Goal: Book appointment/travel/reservation

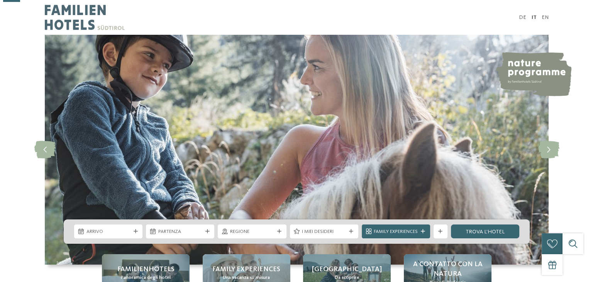
scroll to position [119, 0]
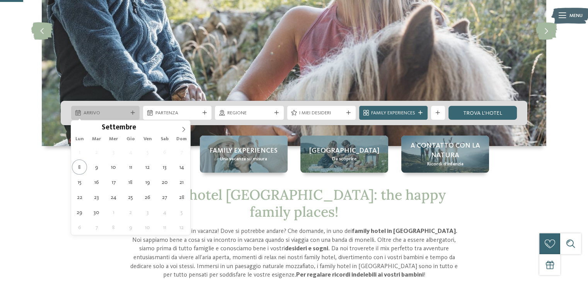
click at [121, 110] on span "Arrivo" at bounding box center [105, 113] width 44 height 7
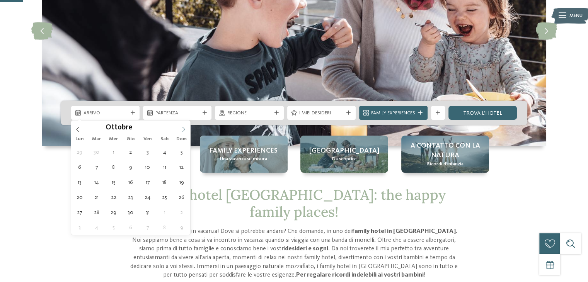
click at [185, 127] on icon at bounding box center [183, 129] width 5 height 5
type div "17.10.2025"
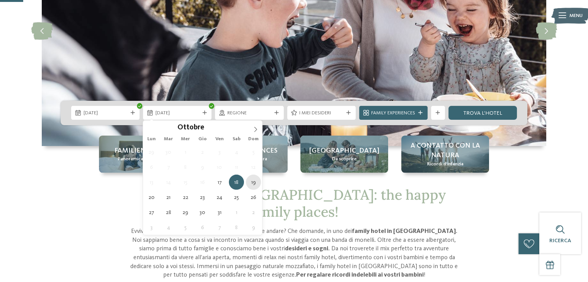
type div "19.10.2025"
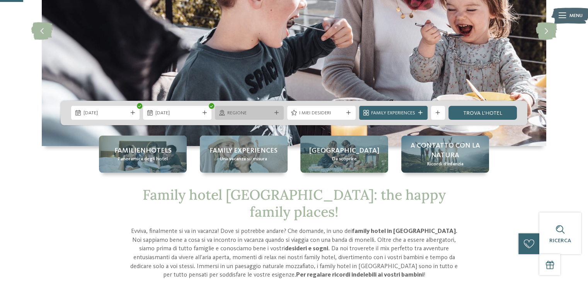
click at [264, 112] on span "Regione" at bounding box center [249, 113] width 44 height 7
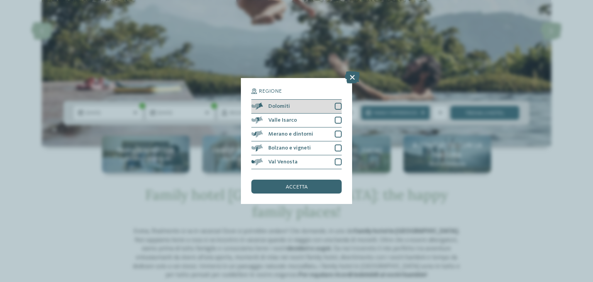
click at [341, 108] on div at bounding box center [338, 106] width 7 height 7
click at [342, 118] on div at bounding box center [338, 120] width 7 height 7
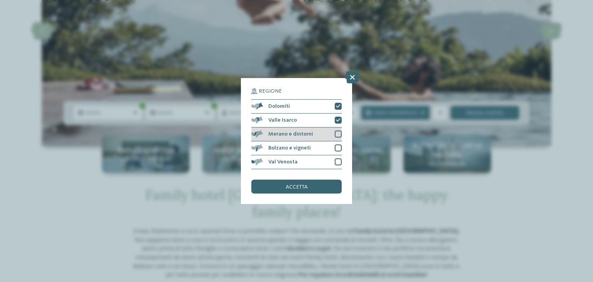
click at [341, 133] on div at bounding box center [338, 134] width 7 height 7
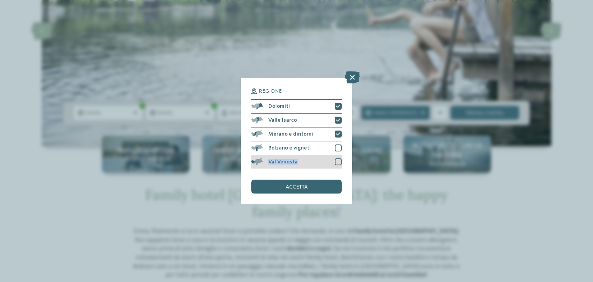
drag, startPoint x: 338, startPoint y: 146, endPoint x: 338, endPoint y: 161, distance: 15.1
click at [338, 161] on div "Dolomiti Valle Isarco" at bounding box center [296, 134] width 90 height 70
click at [338, 161] on div at bounding box center [338, 161] width 7 height 7
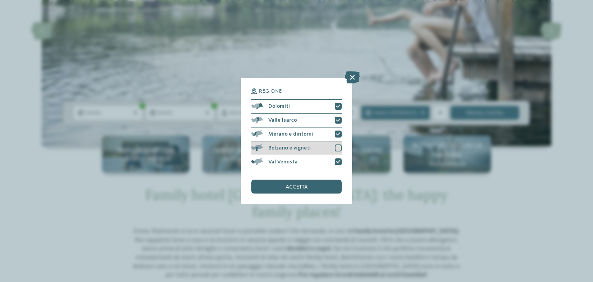
click at [342, 145] on div at bounding box center [338, 147] width 7 height 7
click at [312, 180] on div "accetta" at bounding box center [296, 187] width 90 height 14
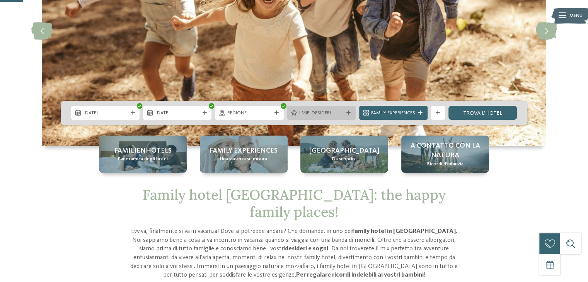
click at [342, 112] on span "I miei desideri" at bounding box center [321, 113] width 44 height 7
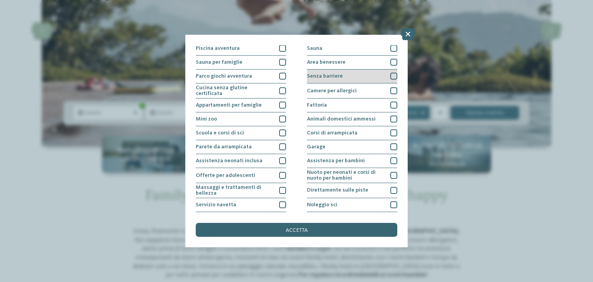
scroll to position [0, 0]
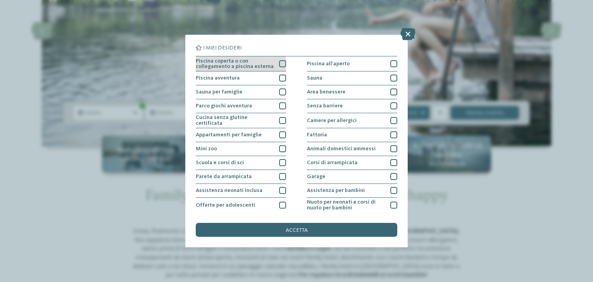
click at [280, 64] on div at bounding box center [282, 63] width 7 height 7
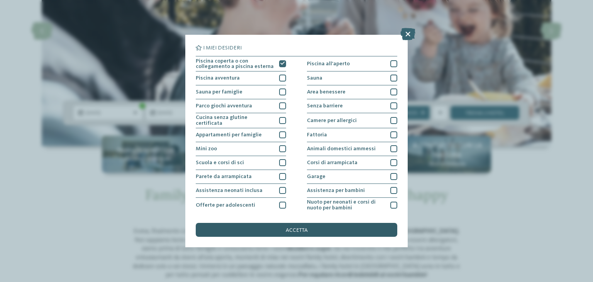
click at [295, 224] on div "accetta" at bounding box center [297, 230] width 202 height 14
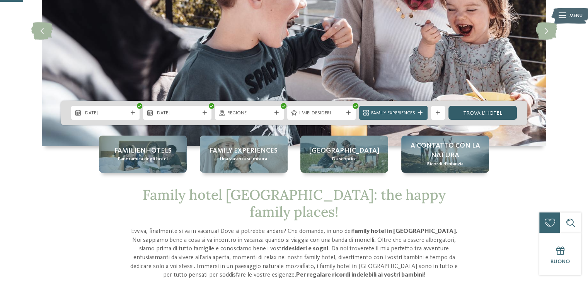
click at [475, 109] on link "trova l’hotel" at bounding box center [482, 113] width 68 height 14
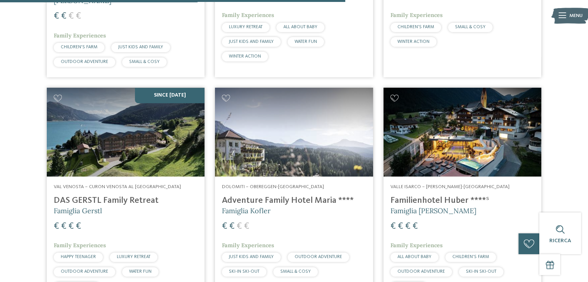
scroll to position [910, 0]
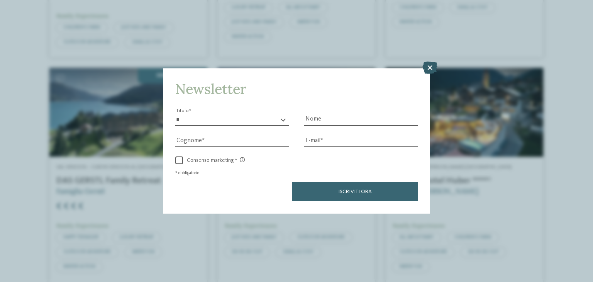
click at [430, 65] on icon at bounding box center [430, 68] width 15 height 12
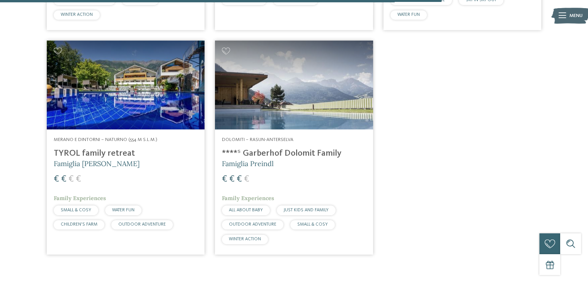
scroll to position [1162, 0]
click at [107, 151] on h4 "TYROL family retreat" at bounding box center [126, 153] width 144 height 10
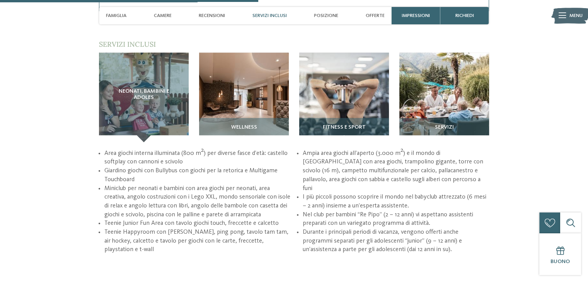
scroll to position [953, 0]
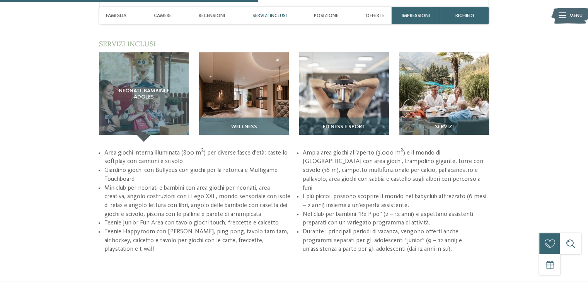
click at [268, 123] on div "Wellness" at bounding box center [244, 129] width 90 height 24
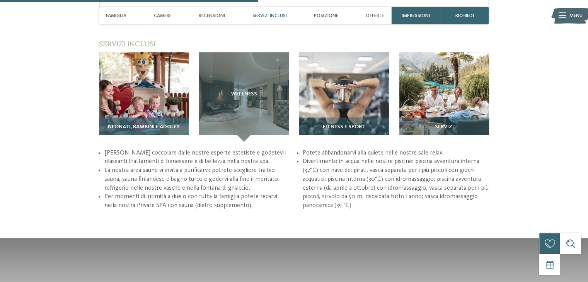
click at [169, 105] on img at bounding box center [144, 97] width 90 height 90
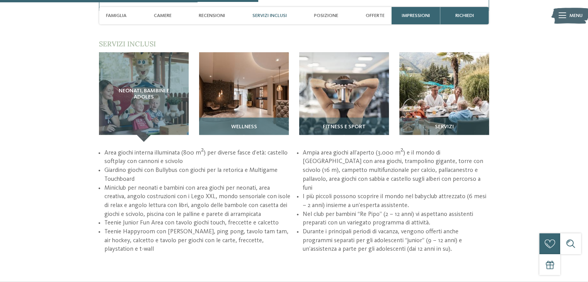
click at [267, 132] on div "Wellness" at bounding box center [244, 129] width 90 height 24
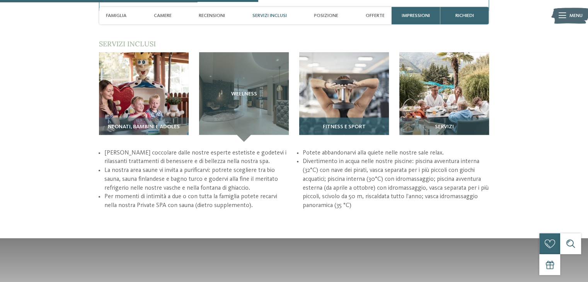
click at [340, 129] on span "Fitness e sport" at bounding box center [343, 127] width 43 height 6
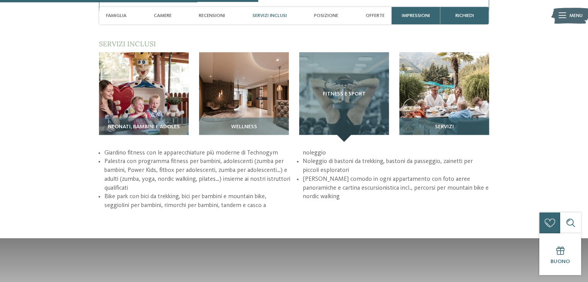
click at [411, 129] on h3 "Servizi" at bounding box center [444, 127] width 83 height 6
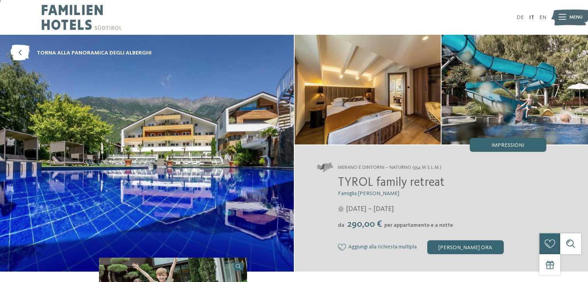
scroll to position [0, 0]
click at [502, 145] on span "Impressioni" at bounding box center [507, 145] width 33 height 5
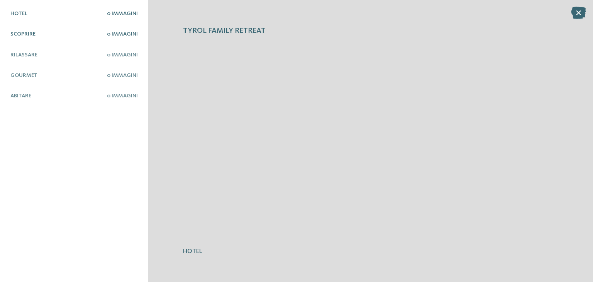
click at [42, 33] on h5 "Scoprire" at bounding box center [58, 34] width 97 height 7
click at [127, 13] on span "0 Immagini" at bounding box center [122, 13] width 31 height 5
click at [129, 32] on div "Hotel 0 Immagini Scoprire 0 Immagini Rilassare" at bounding box center [73, 140] width 127 height 261
click at [129, 32] on span "0 Immagini" at bounding box center [122, 33] width 31 height 5
click at [125, 54] on span "0 Immagini" at bounding box center [122, 54] width 31 height 5
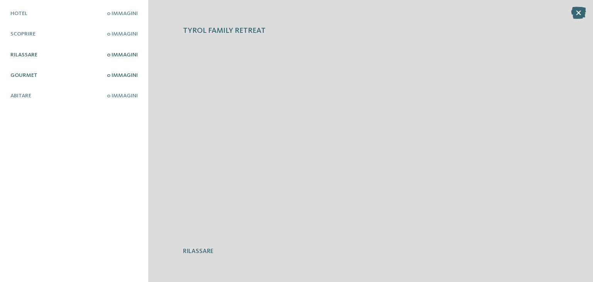
click at [124, 75] on span "0 Immagini" at bounding box center [122, 75] width 31 height 5
click at [580, 16] on icon at bounding box center [578, 13] width 15 height 12
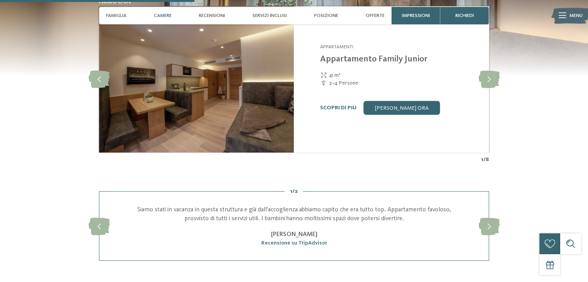
scroll to position [596, 0]
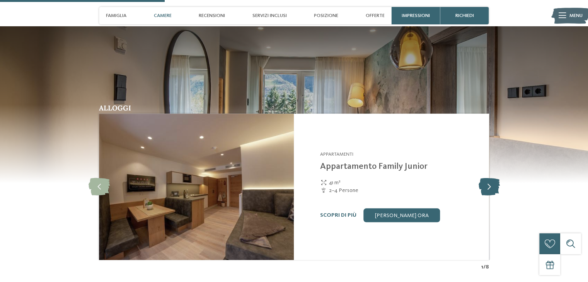
click at [487, 186] on icon at bounding box center [488, 186] width 21 height 17
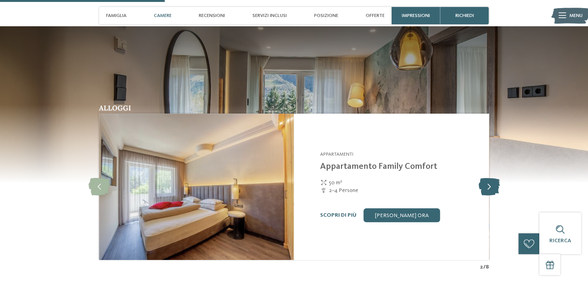
click at [487, 186] on icon at bounding box center [488, 186] width 21 height 17
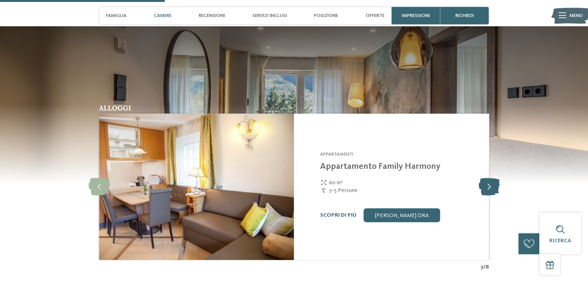
click at [487, 186] on icon at bounding box center [488, 186] width 21 height 17
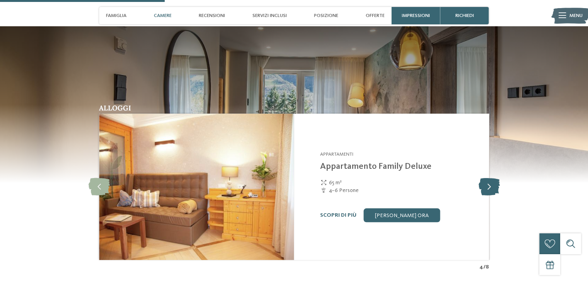
click at [487, 186] on icon at bounding box center [488, 186] width 21 height 17
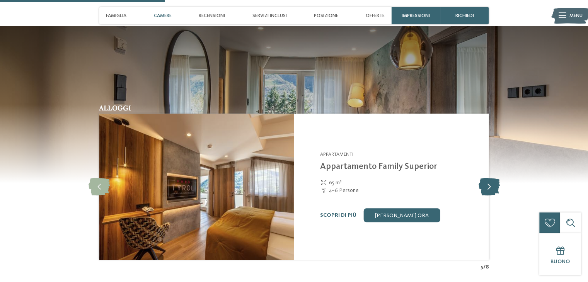
click at [487, 186] on icon at bounding box center [488, 186] width 21 height 17
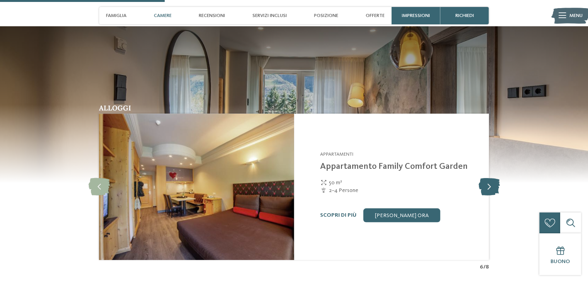
click at [487, 186] on icon at bounding box center [488, 186] width 21 height 17
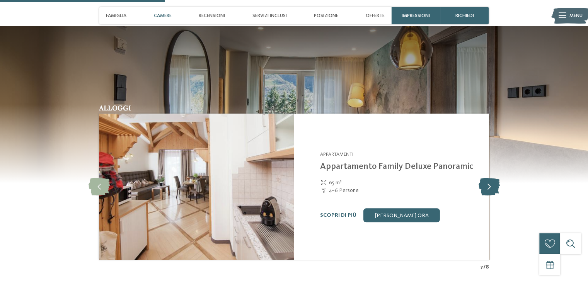
click at [487, 186] on icon at bounding box center [488, 186] width 21 height 17
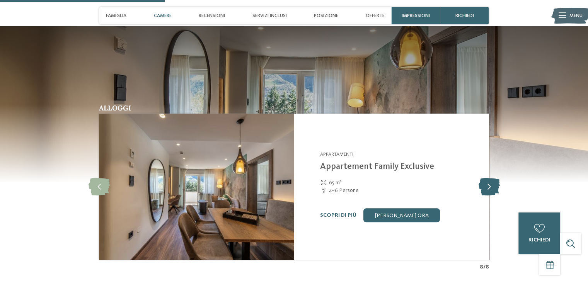
click at [487, 186] on icon at bounding box center [488, 186] width 21 height 17
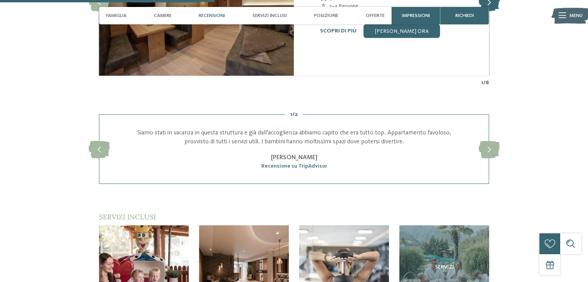
scroll to position [781, 0]
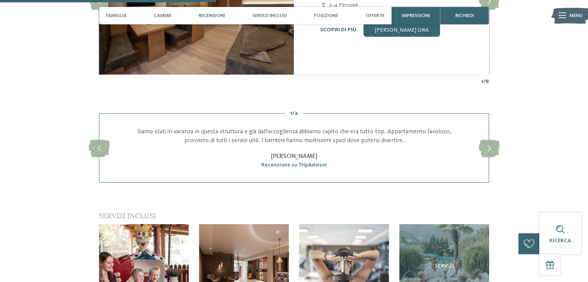
click at [489, 138] on div "1 / 2 slide 3 of 2 Siamo stati in vacanza in questa struttura e già dall'accogl…" at bounding box center [293, 148] width 473 height 70
click at [488, 146] on icon at bounding box center [488, 147] width 21 height 17
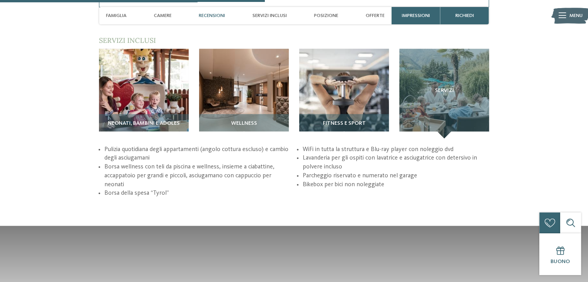
scroll to position [965, 0]
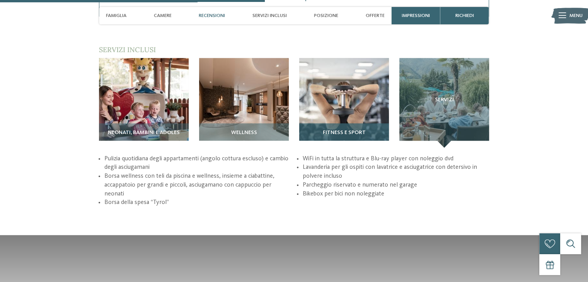
click at [364, 102] on img at bounding box center [344, 103] width 90 height 90
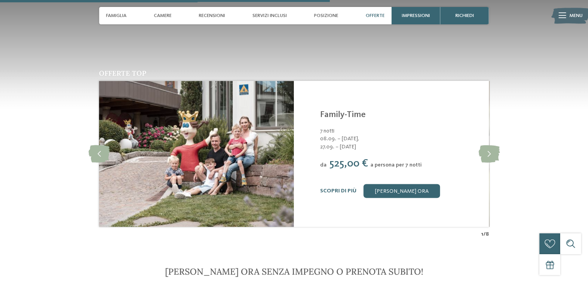
scroll to position [1222, 0]
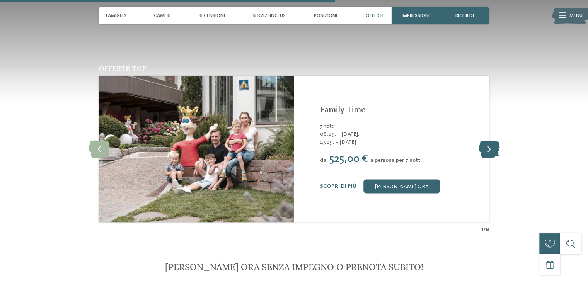
click at [491, 140] on icon at bounding box center [488, 148] width 21 height 17
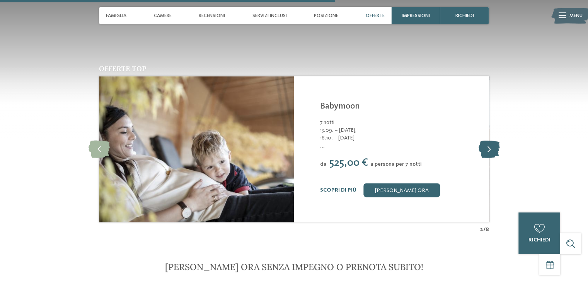
click at [491, 140] on icon at bounding box center [488, 148] width 21 height 17
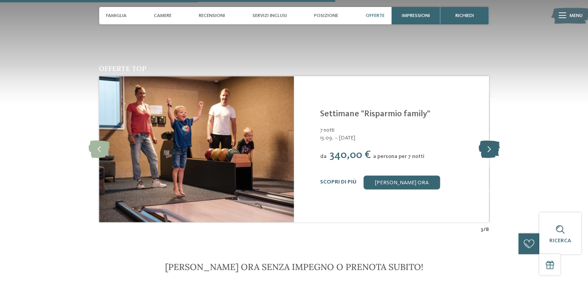
click at [491, 140] on icon at bounding box center [488, 148] width 21 height 17
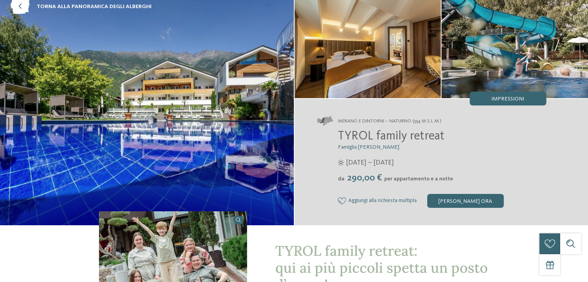
scroll to position [0, 0]
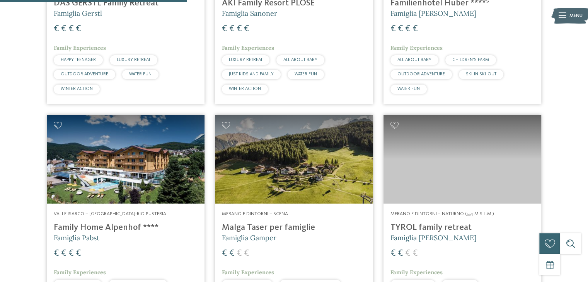
scroll to position [505, 0]
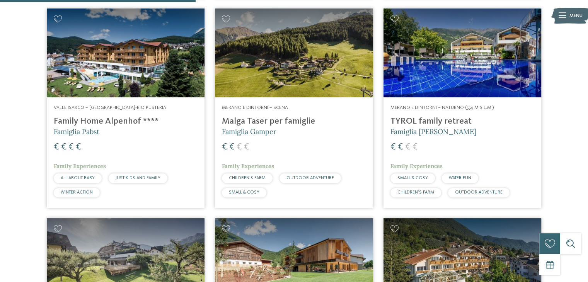
click at [295, 119] on h4 "Malga Taser per famiglie" at bounding box center [294, 121] width 144 height 10
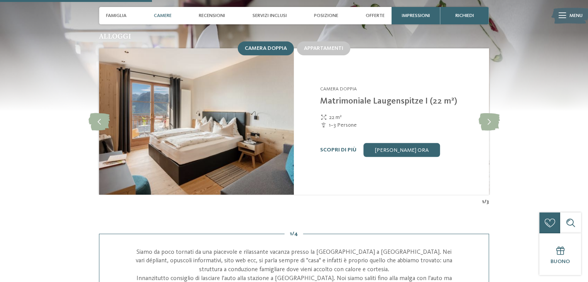
scroll to position [729, 0]
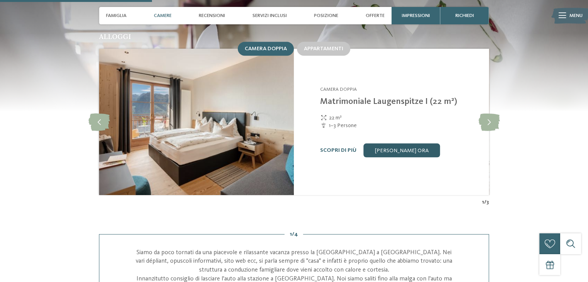
click at [406, 143] on link "[PERSON_NAME] ora" at bounding box center [401, 150] width 76 height 14
